Goal: Task Accomplishment & Management: Complete application form

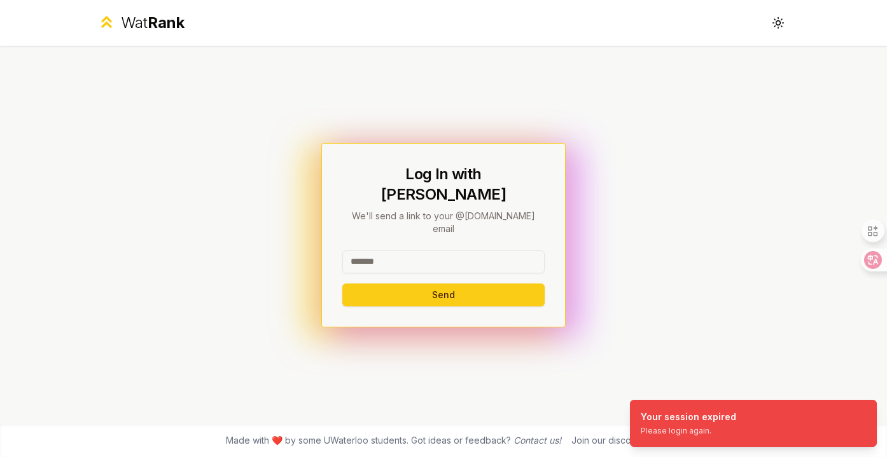
click at [498, 251] on input at bounding box center [443, 262] width 202 height 23
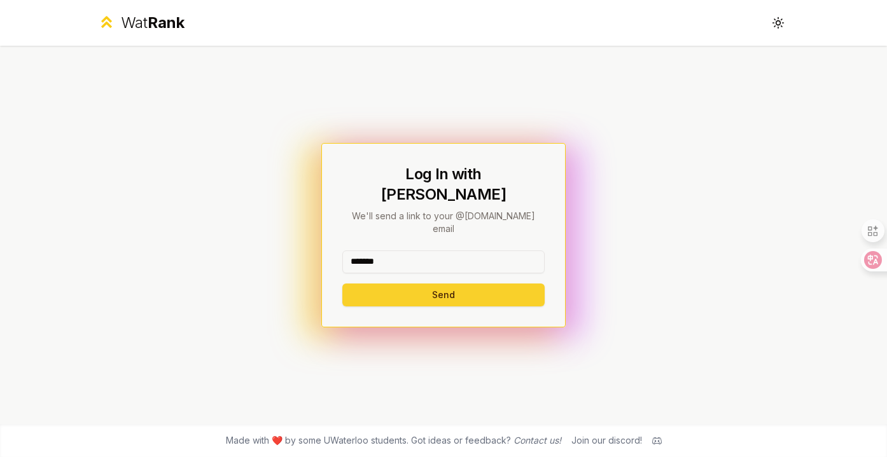
type input "*******"
click at [473, 284] on button "Send" at bounding box center [443, 295] width 202 height 23
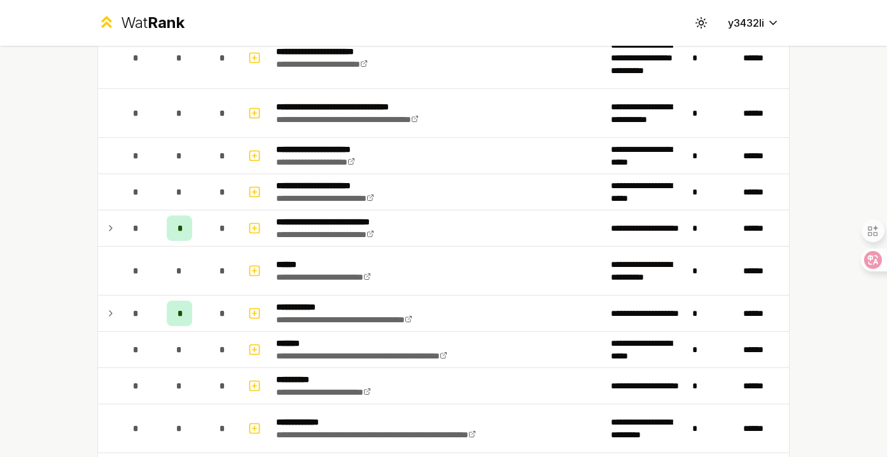
scroll to position [1484, 0]
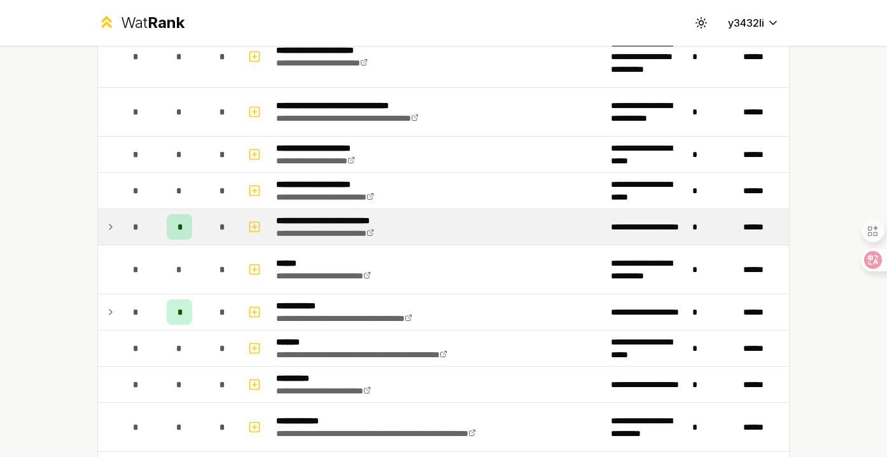
click at [118, 226] on td "*" at bounding box center [136, 227] width 36 height 36
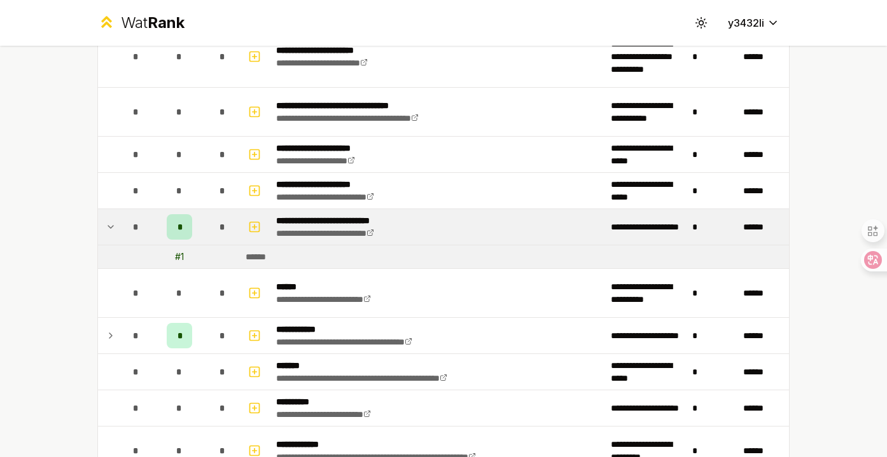
click at [118, 226] on td "*" at bounding box center [136, 227] width 36 height 36
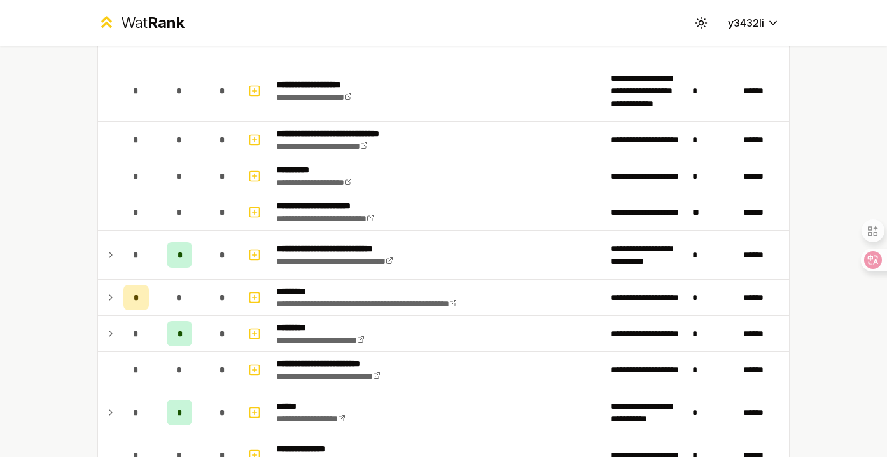
scroll to position [1881, 0]
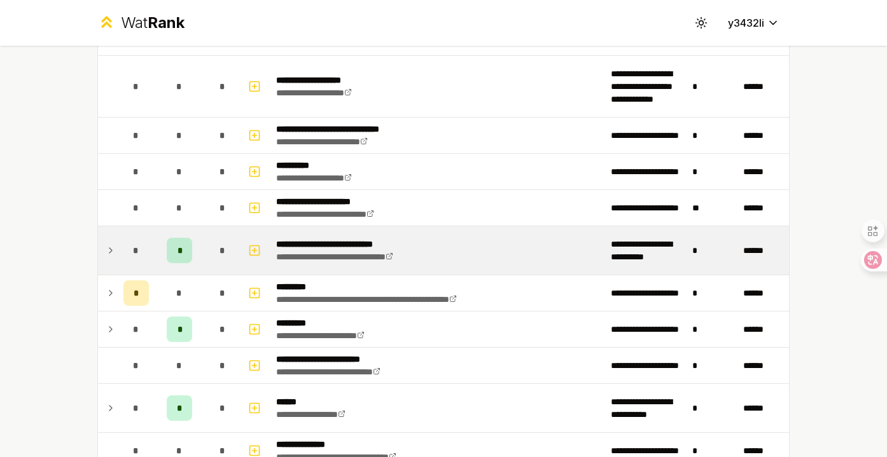
click at [111, 244] on icon at bounding box center [111, 250] width 10 height 15
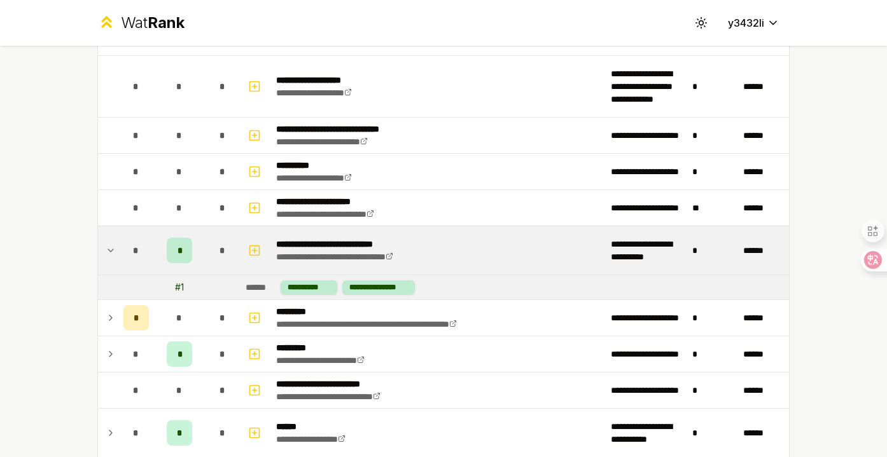
click at [111, 244] on icon at bounding box center [111, 250] width 10 height 15
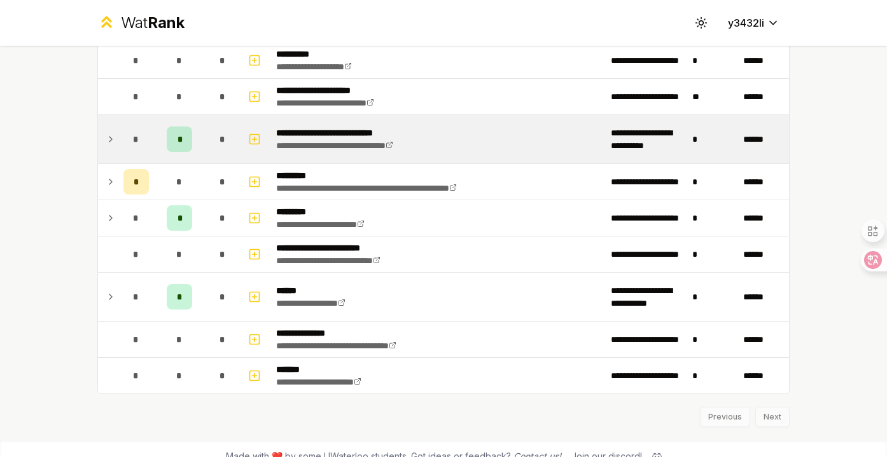
scroll to position [2008, 0]
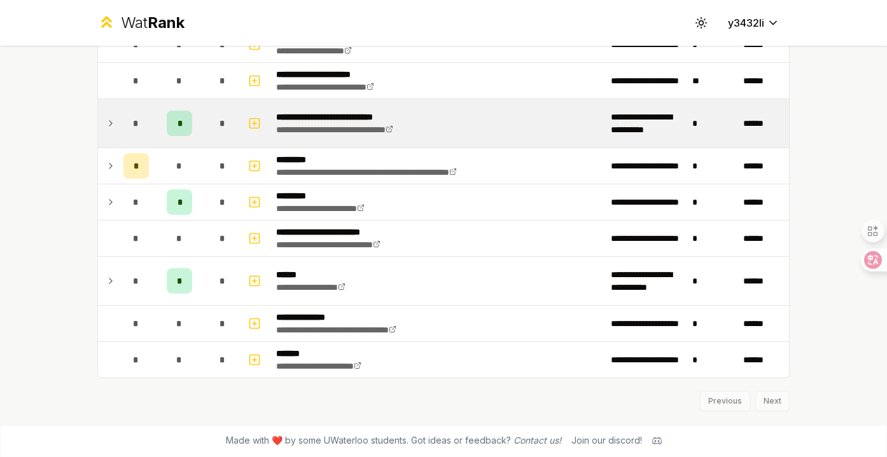
click at [111, 244] on td at bounding box center [108, 239] width 20 height 36
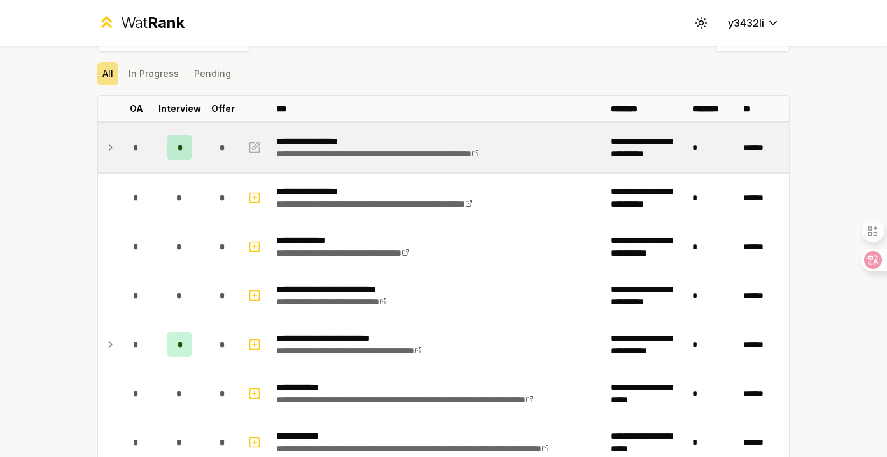
scroll to position [35, 0]
